Goal: Find specific page/section: Find specific page/section

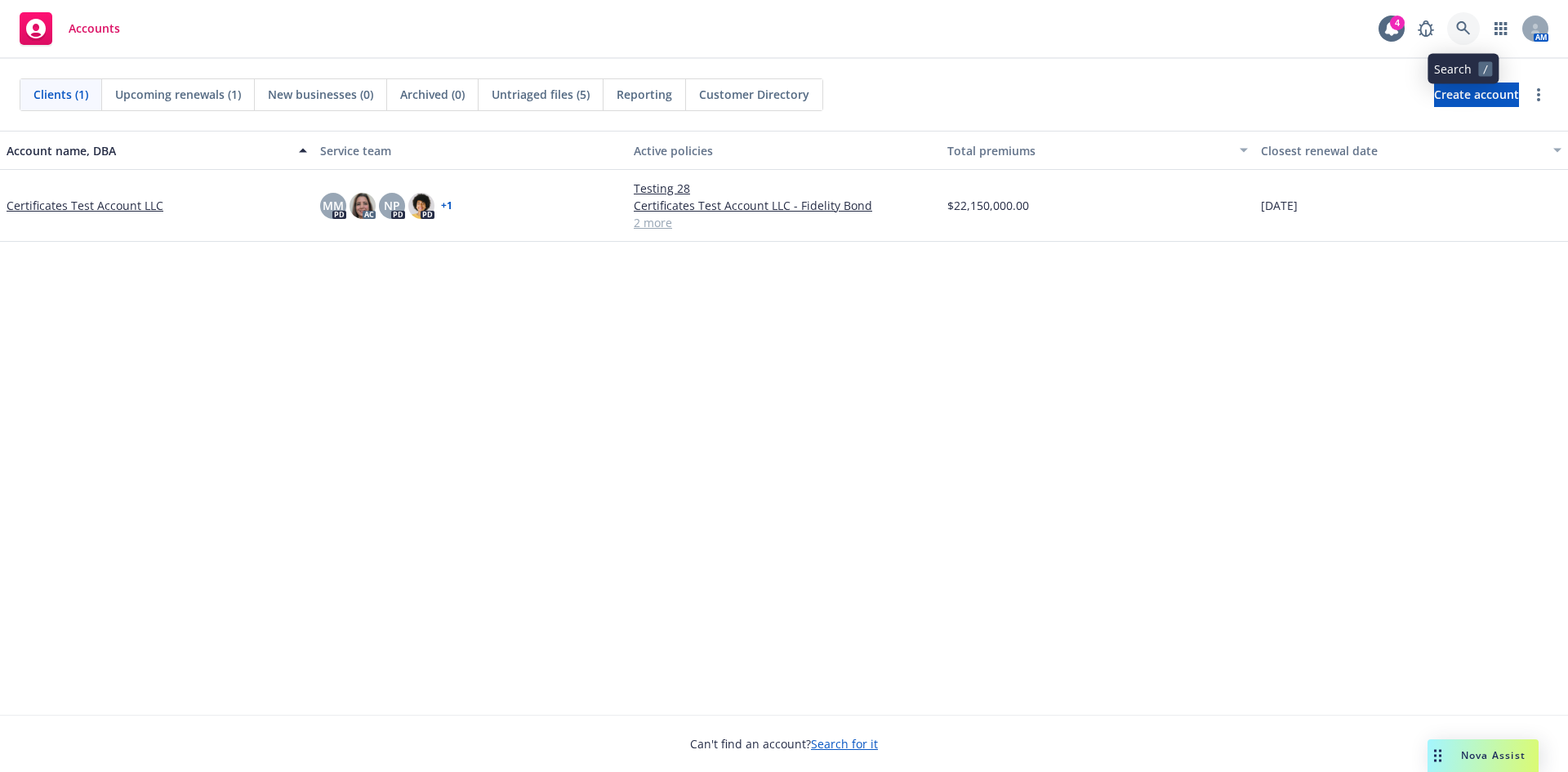
click at [1463, 33] on icon at bounding box center [1463, 29] width 14 height 14
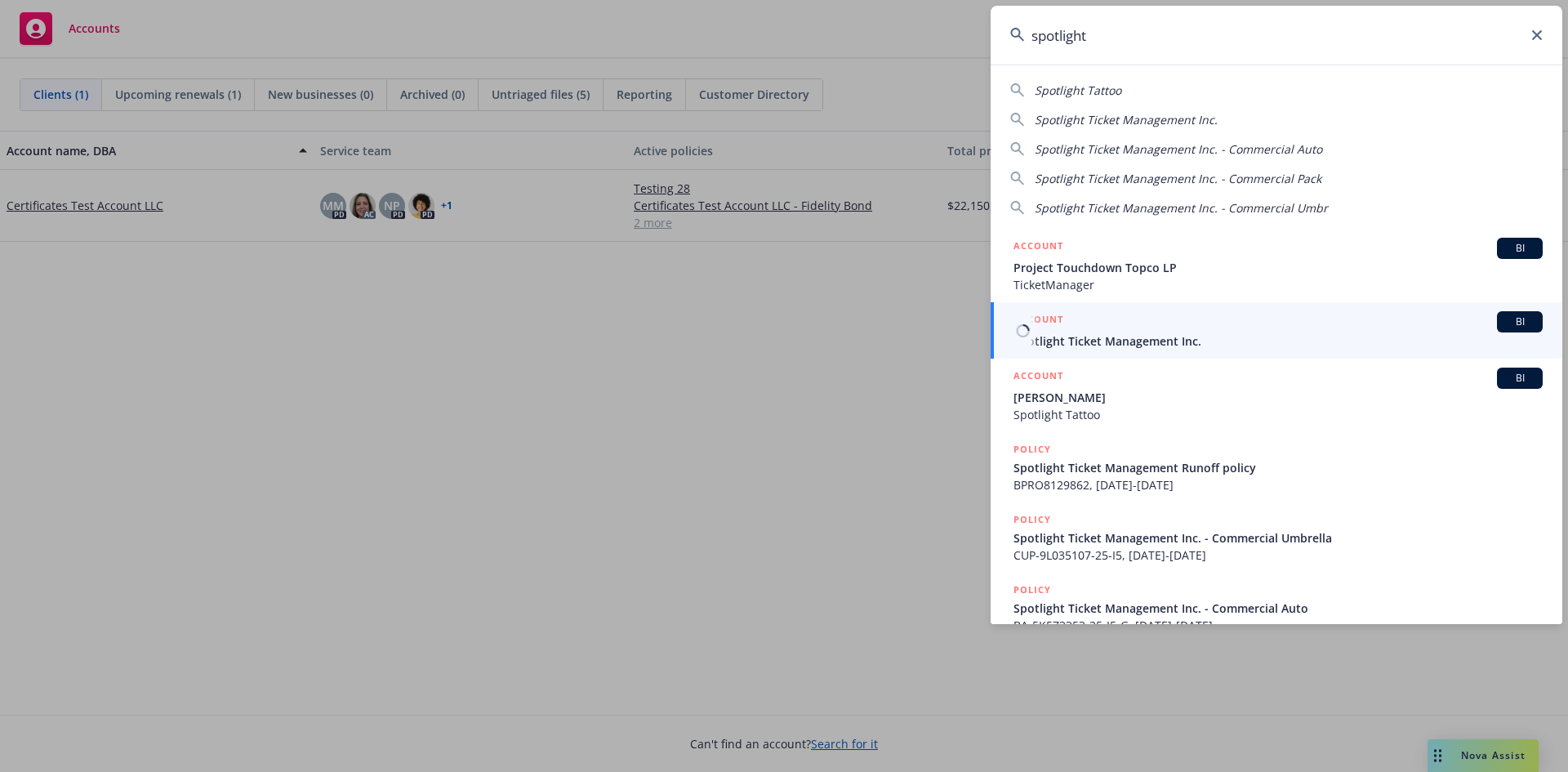
type input "spotlight"
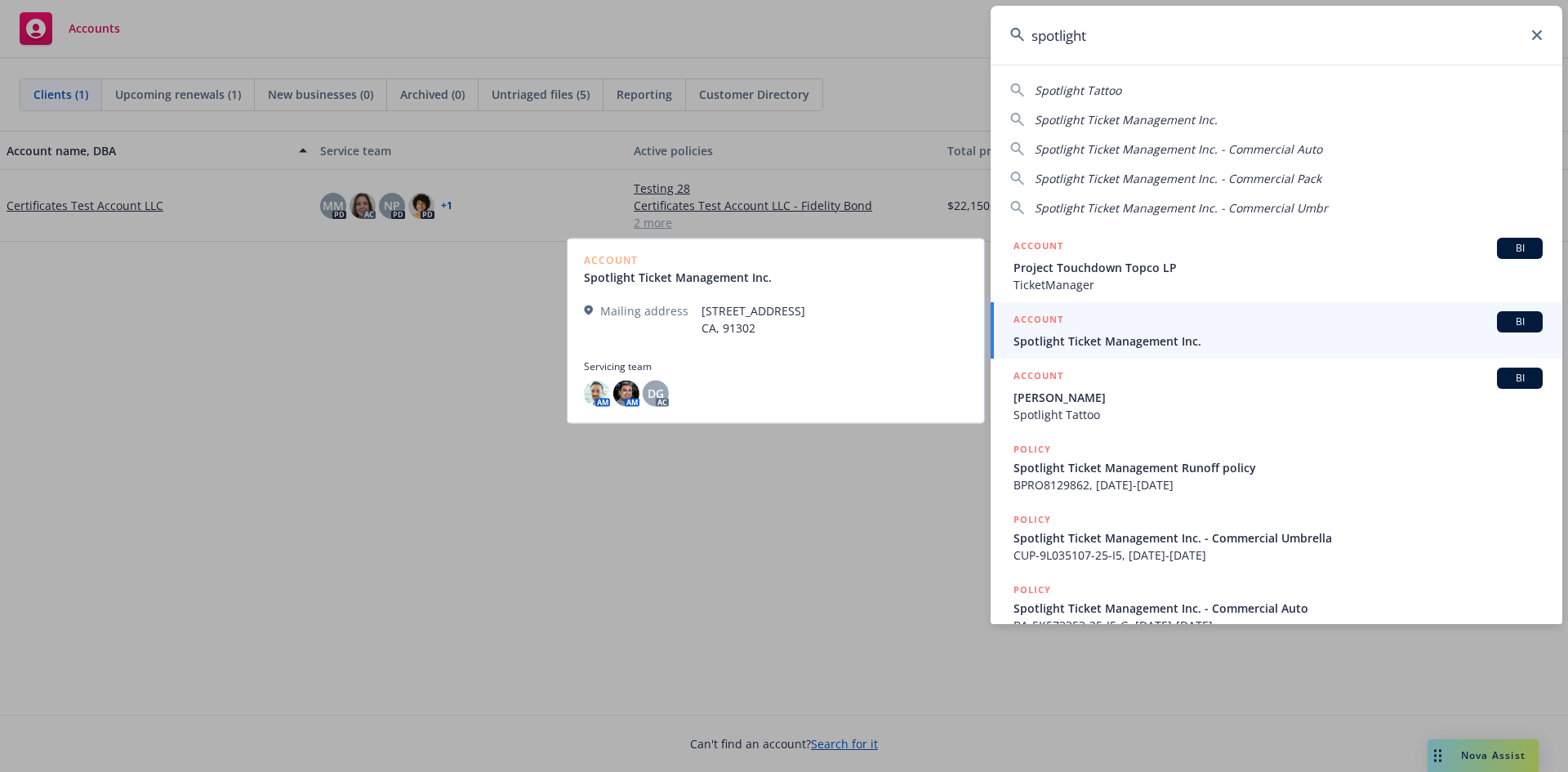
click at [1188, 344] on span "Spotlight Ticket Management Inc." at bounding box center [1278, 340] width 529 height 17
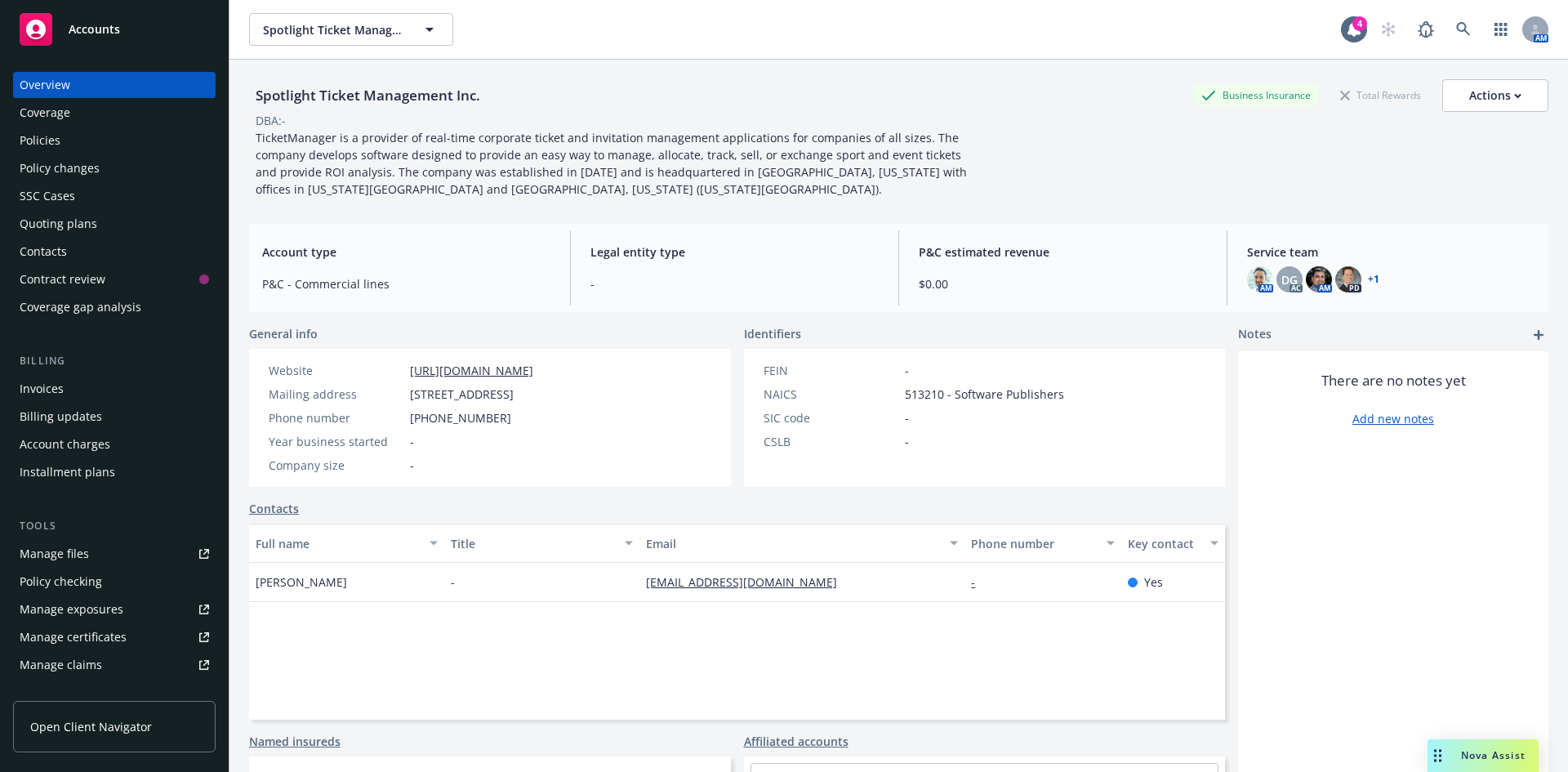
click at [111, 144] on div "Policies" at bounding box center [114, 140] width 189 height 26
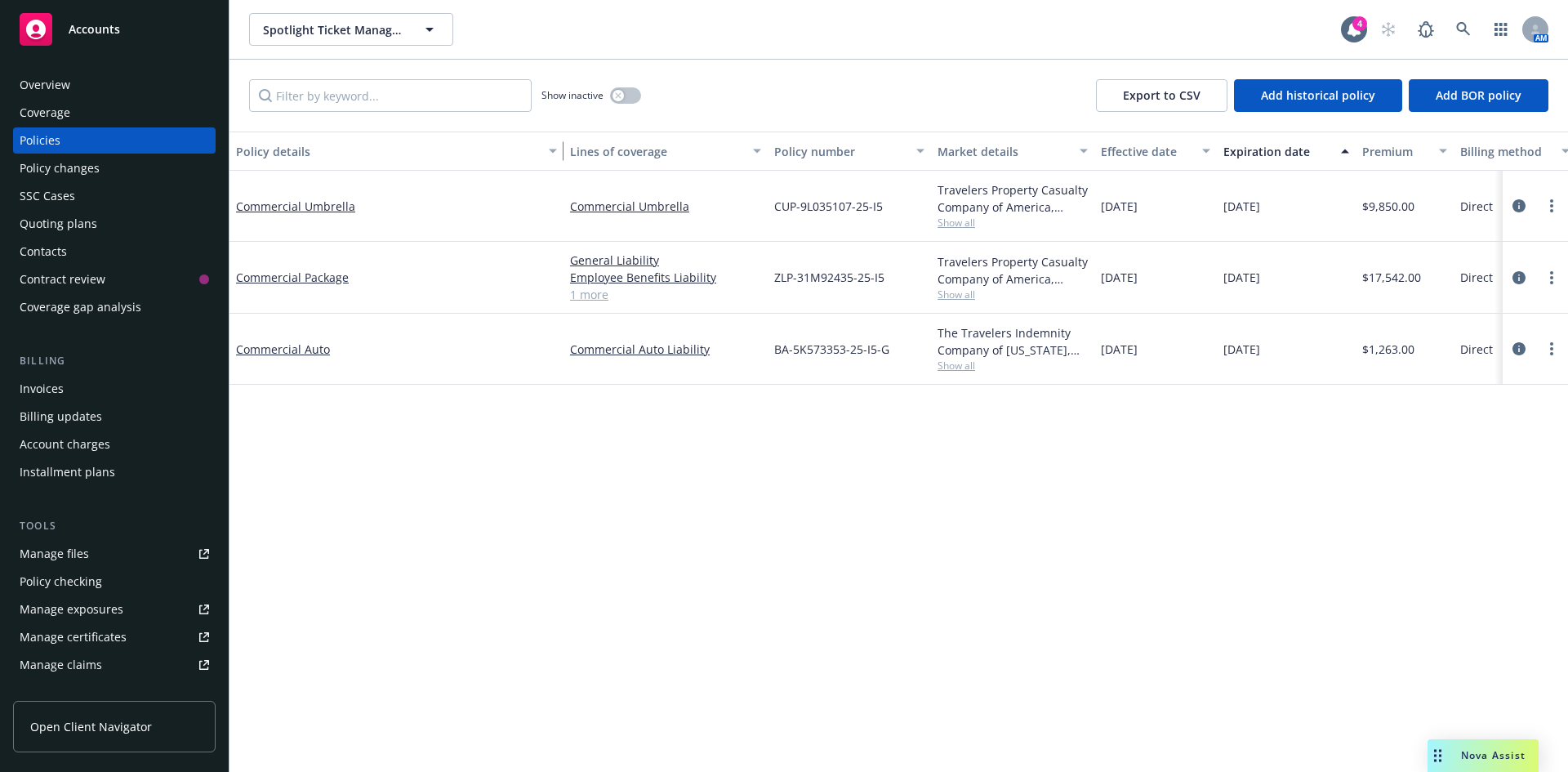
drag, startPoint x: 351, startPoint y: 146, endPoint x: 563, endPoint y: 145, distance: 212.0
click at [559, 145] on div "button" at bounding box center [555, 151] width 8 height 38
click at [119, 640] on div "Manage certificates" at bounding box center [73, 636] width 107 height 26
click at [171, 99] on div "Overview Coverage Policies Policy changes SSC Cases Quoting plans Contacts Cont…" at bounding box center [114, 196] width 203 height 248
click at [171, 85] on div "Overview" at bounding box center [114, 84] width 189 height 26
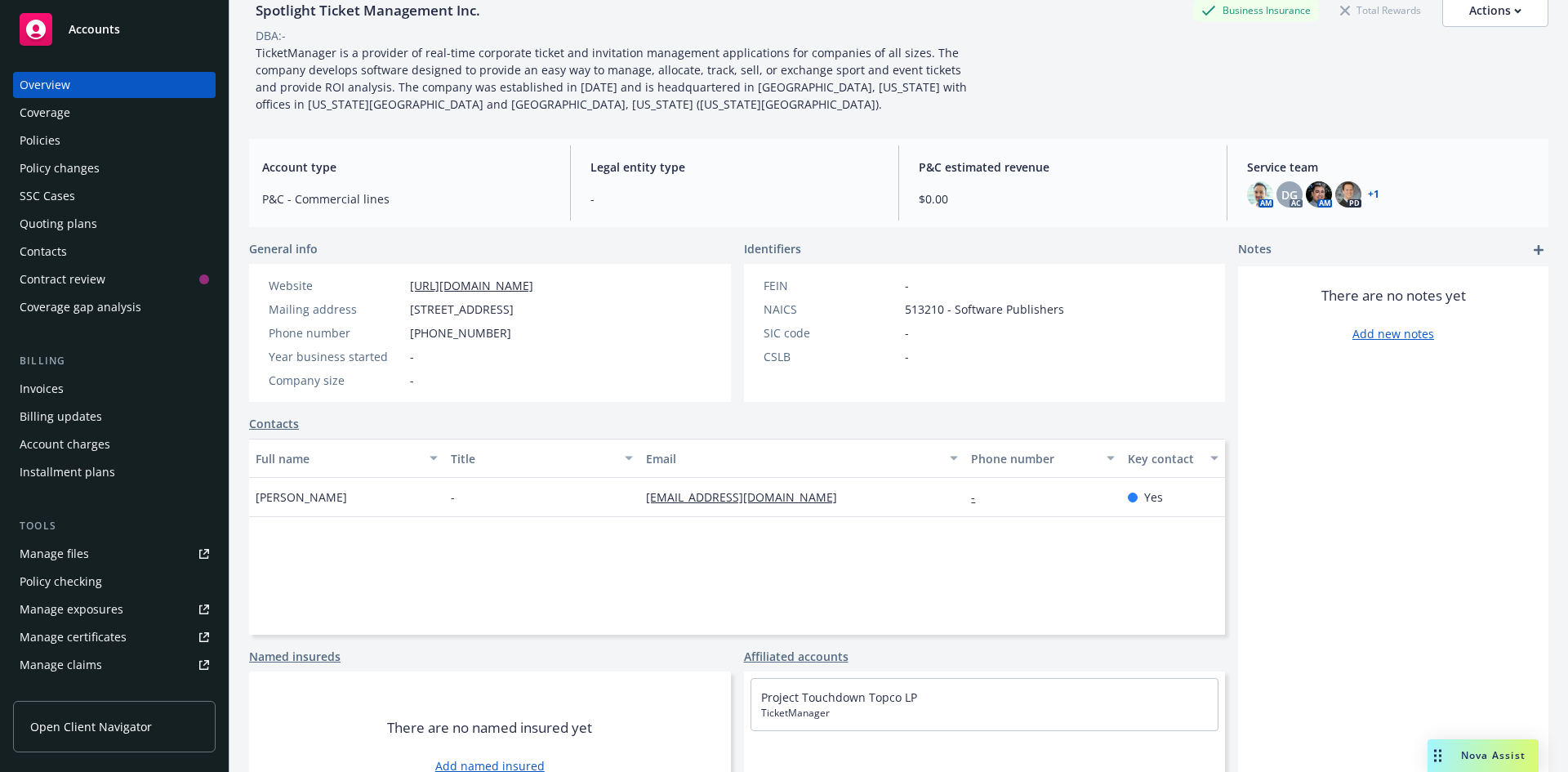
scroll to position [151, 0]
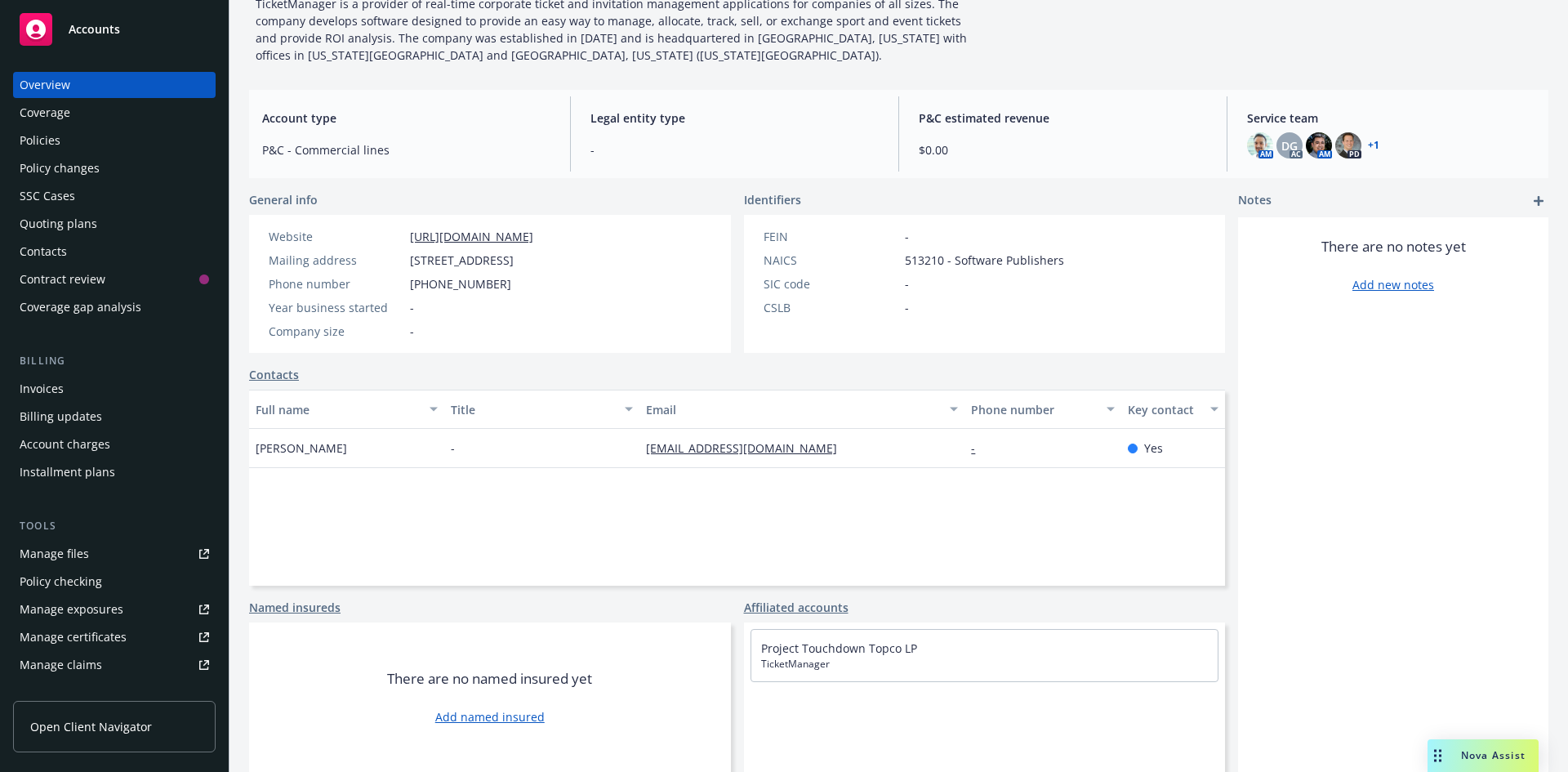
click at [57, 134] on div "Policies" at bounding box center [40, 140] width 41 height 26
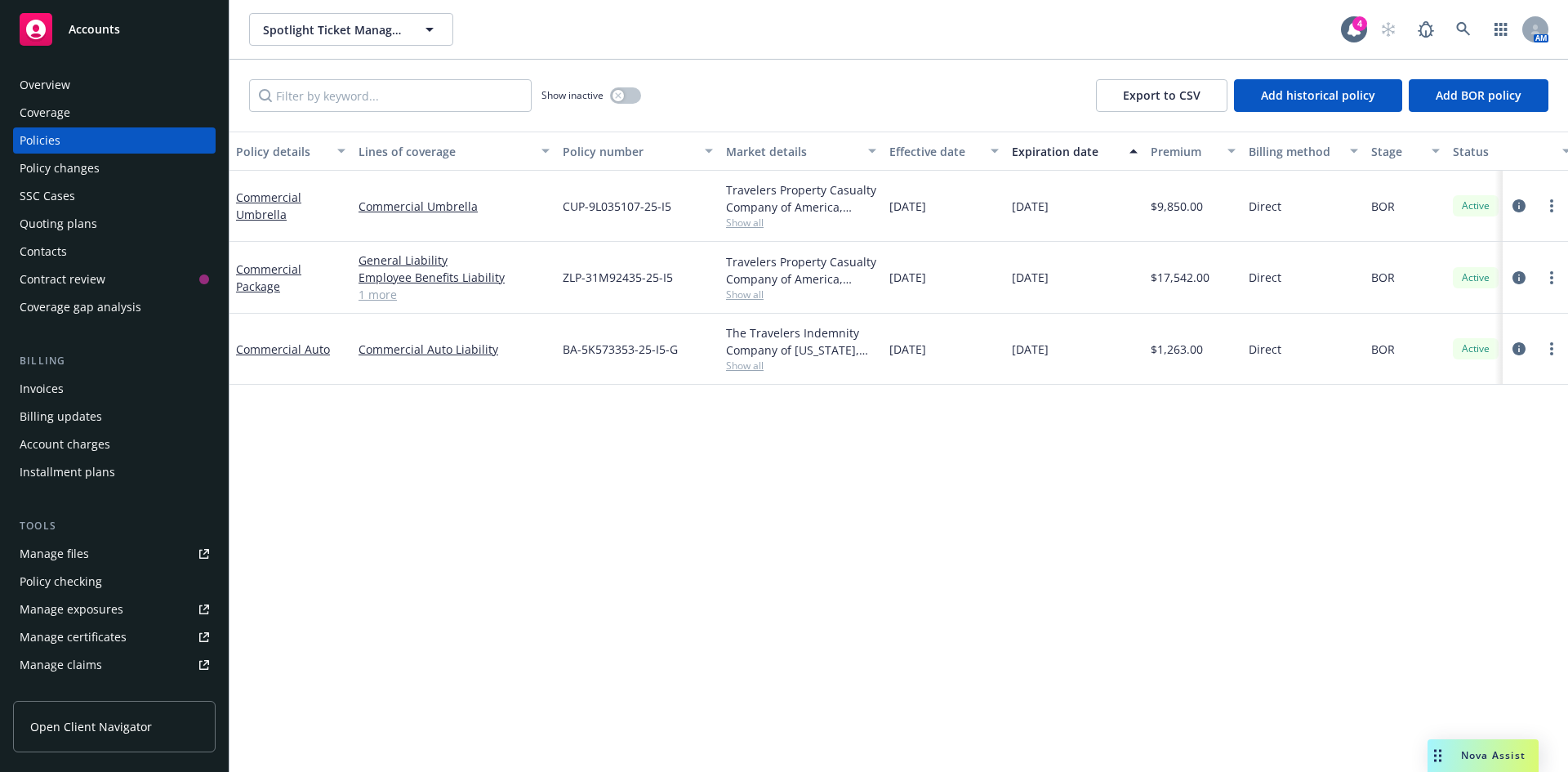
click at [368, 294] on link "1 more" at bounding box center [454, 294] width 191 height 17
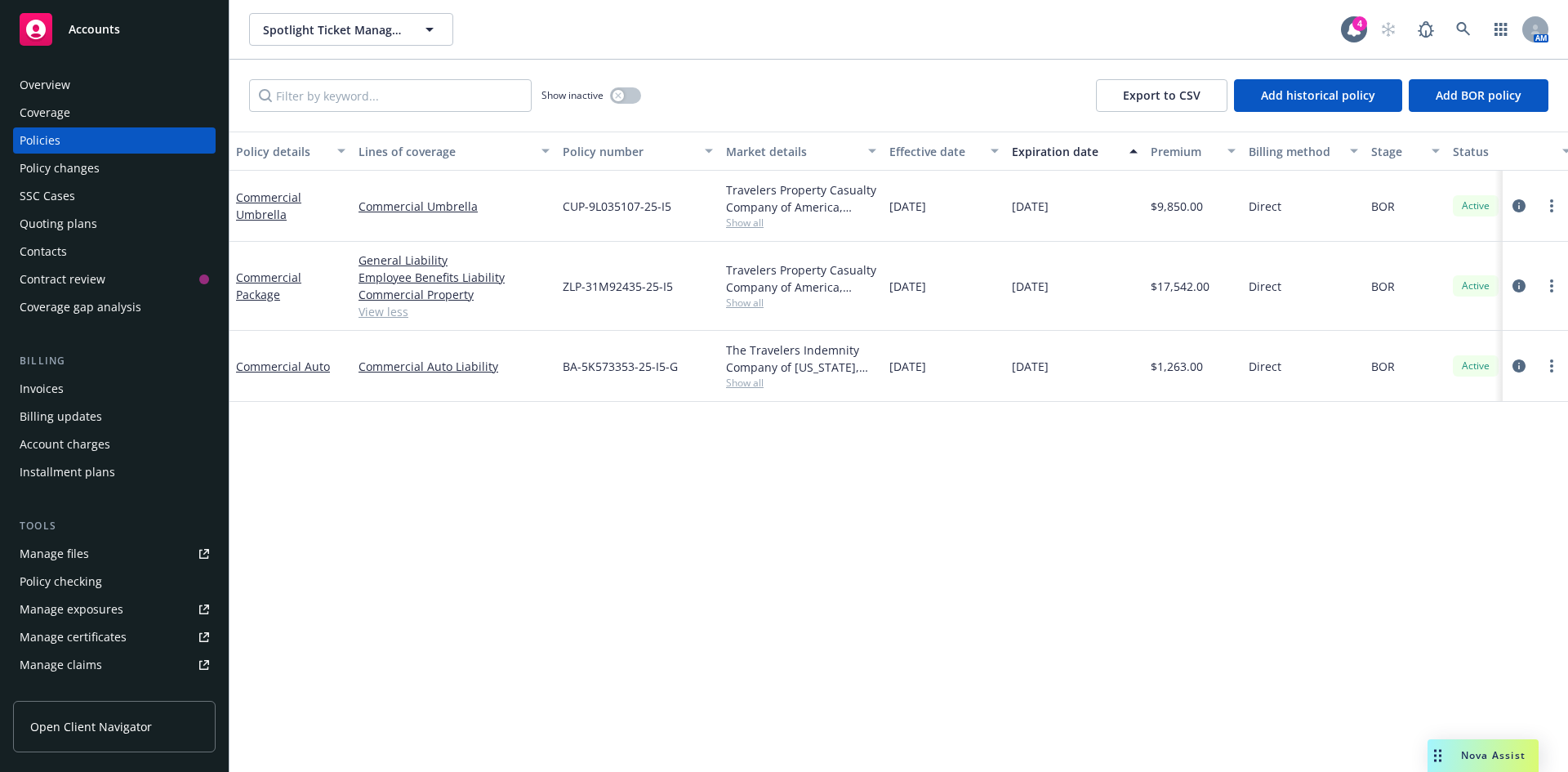
click at [118, 639] on div "Manage certificates" at bounding box center [73, 636] width 107 height 26
